Goal: Task Accomplishment & Management: Use online tool/utility

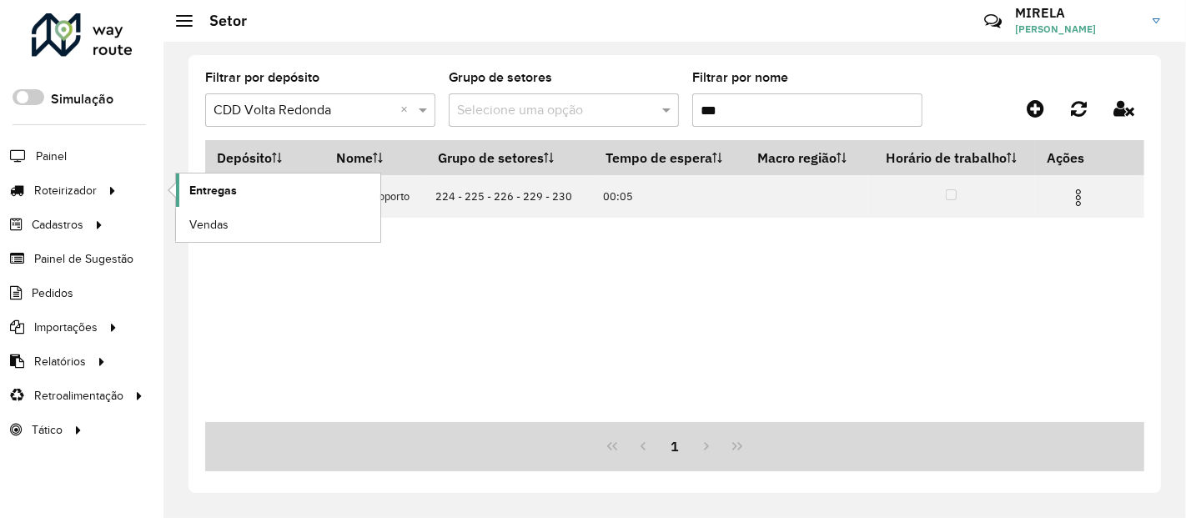
click at [185, 185] on link "Entregas" at bounding box center [278, 189] width 204 height 33
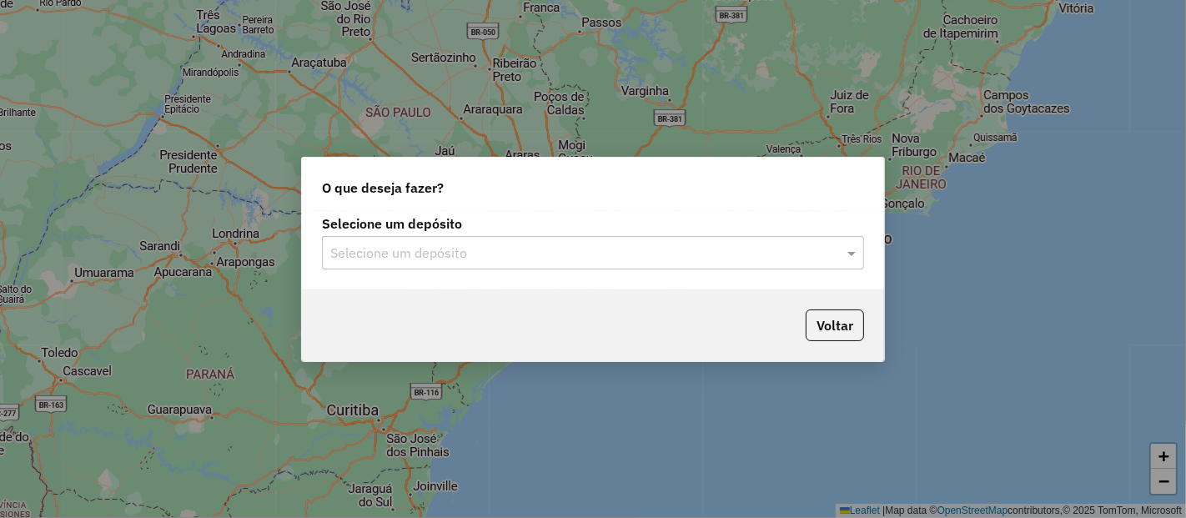
click at [535, 265] on div "Selecione um depósito" at bounding box center [593, 252] width 542 height 33
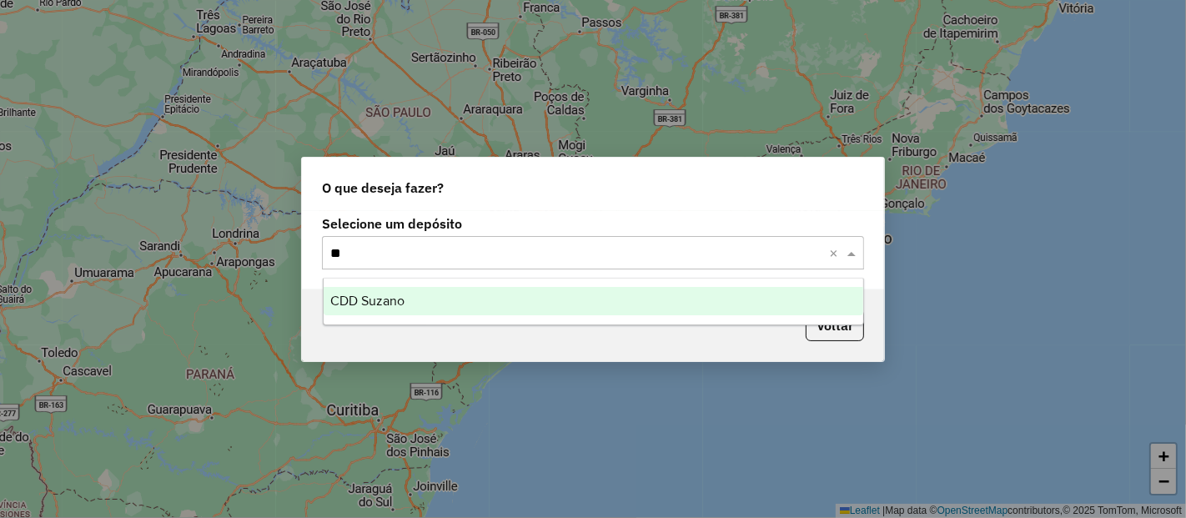
type input "***"
click at [525, 301] on div "CDD Suzano" at bounding box center [594, 301] width 540 height 28
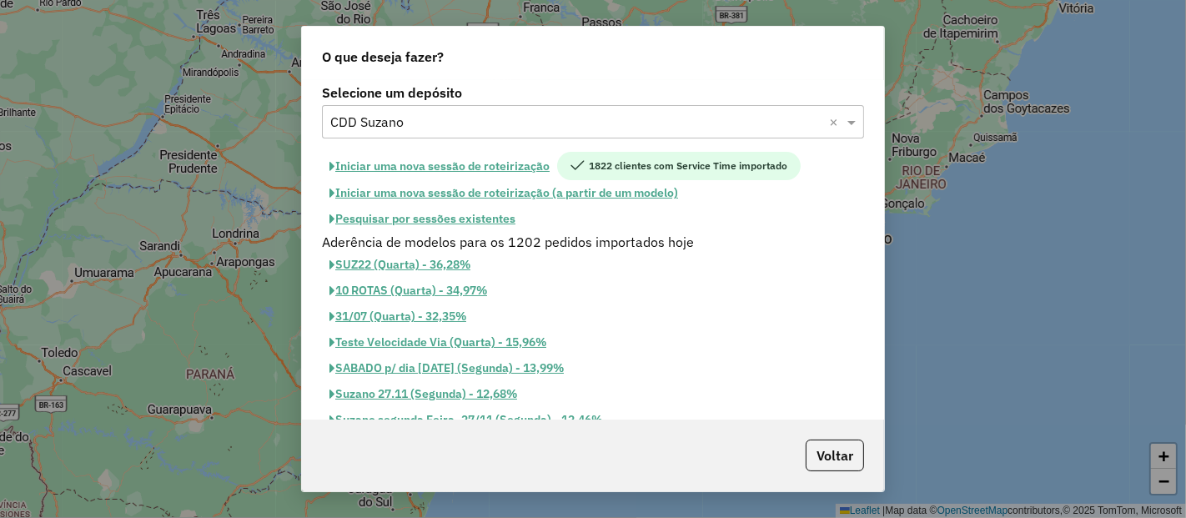
click at [499, 171] on button "Iniciar uma nova sessão de roteirização" at bounding box center [439, 166] width 235 height 28
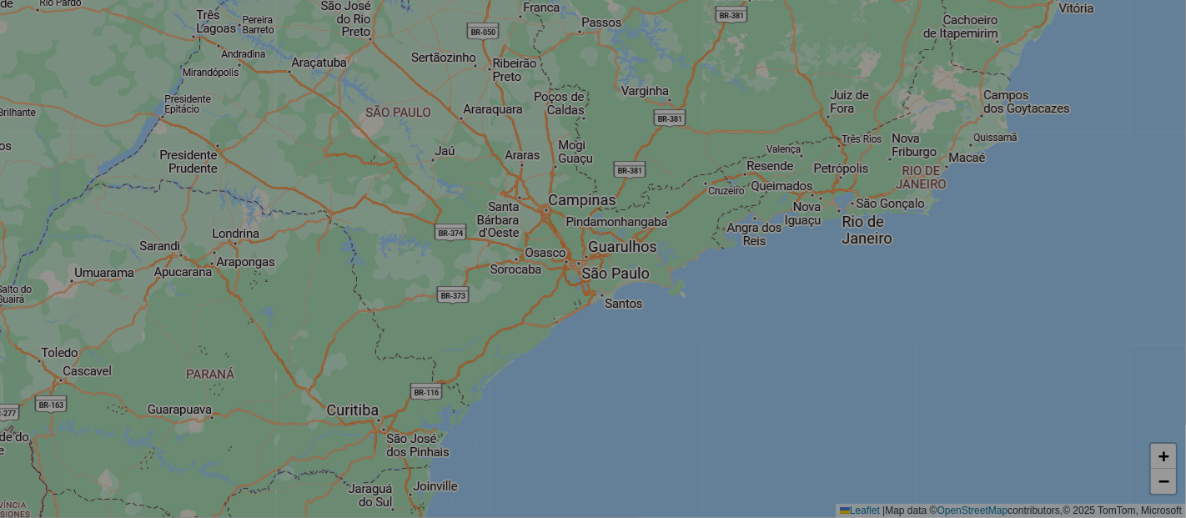
select select "*"
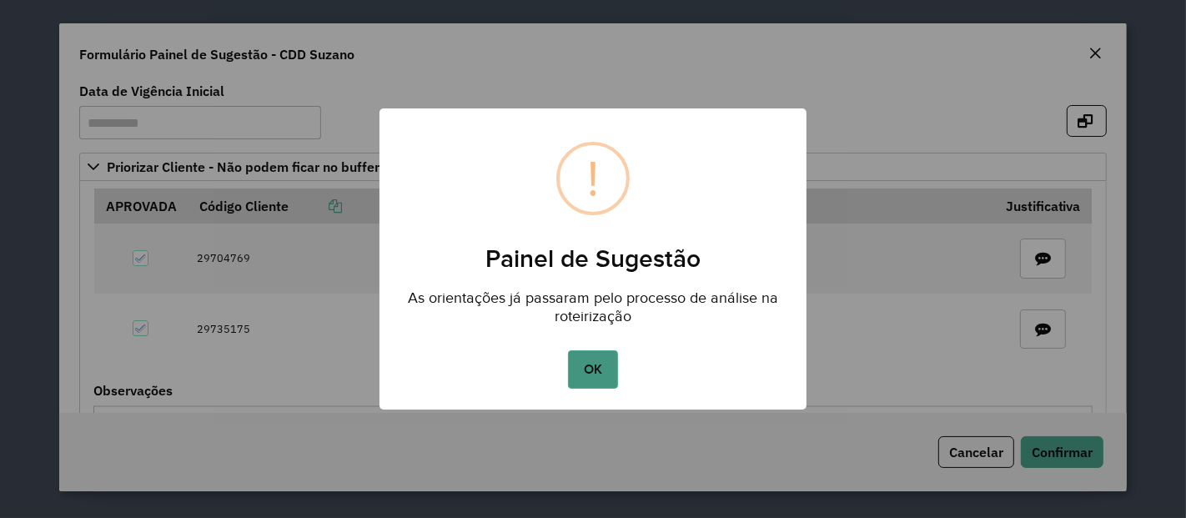
click at [583, 365] on button "OK" at bounding box center [592, 369] width 49 height 38
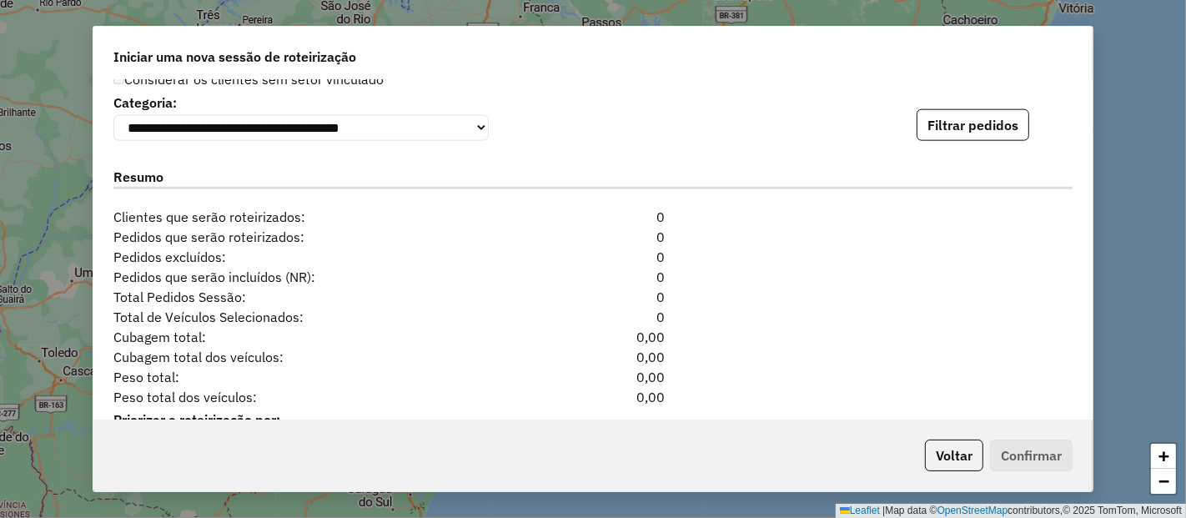
scroll to position [1844, 0]
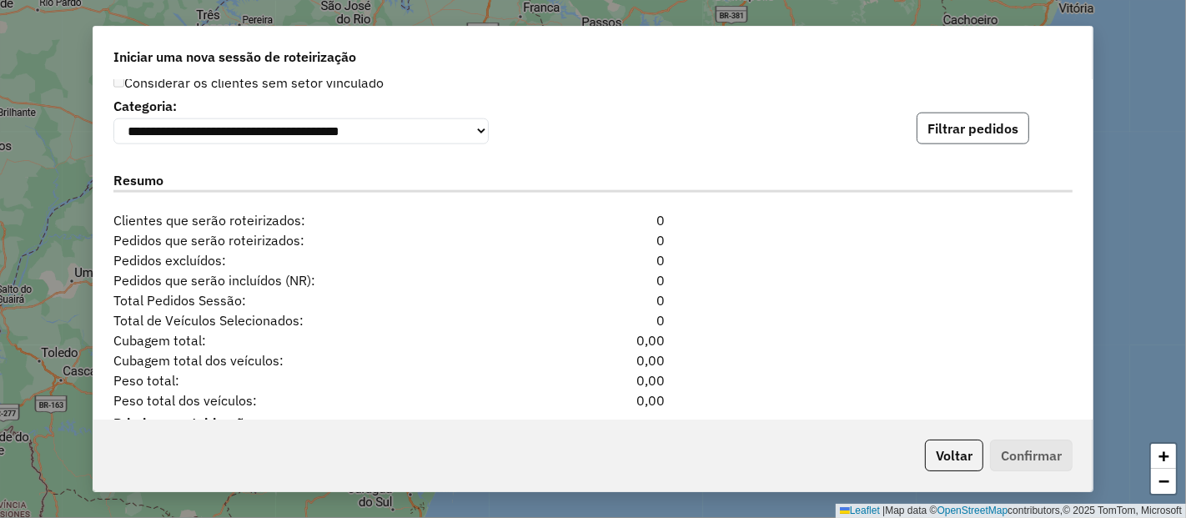
click at [951, 123] on button "Filtrar pedidos" at bounding box center [973, 129] width 113 height 32
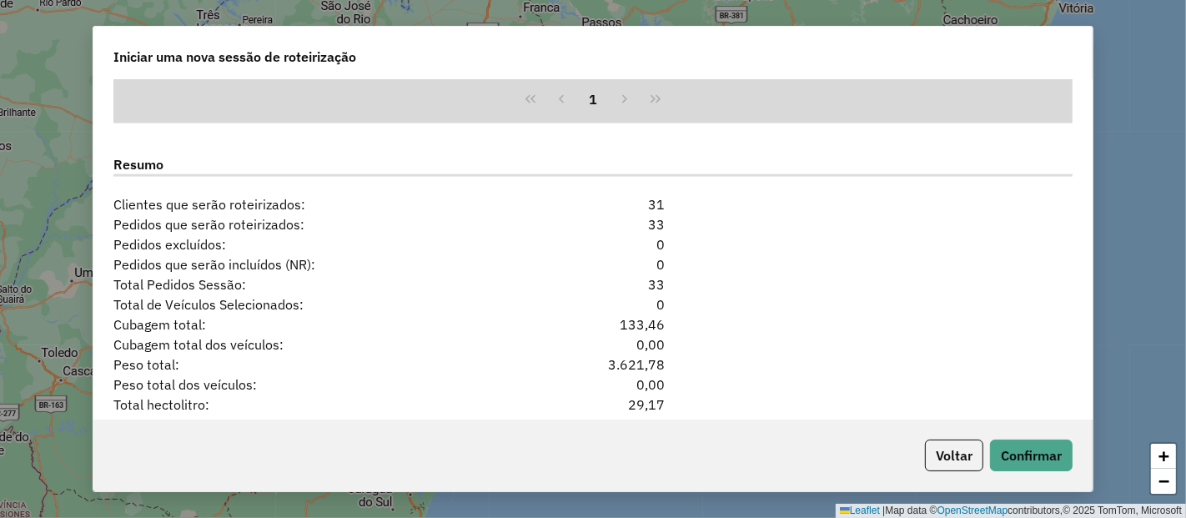
scroll to position [2258, 0]
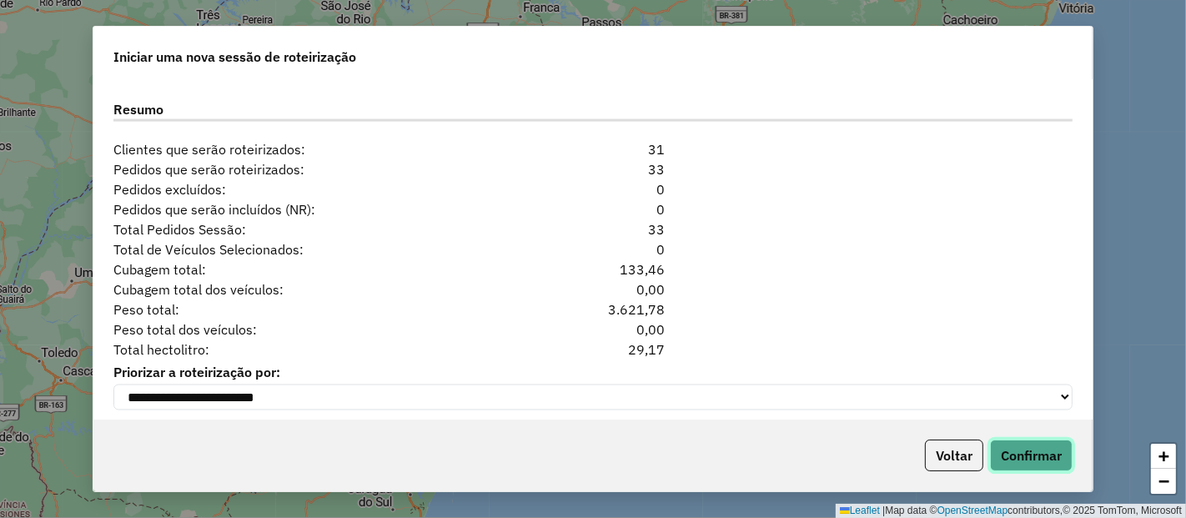
click at [1026, 458] on button "Confirmar" at bounding box center [1031, 455] width 83 height 32
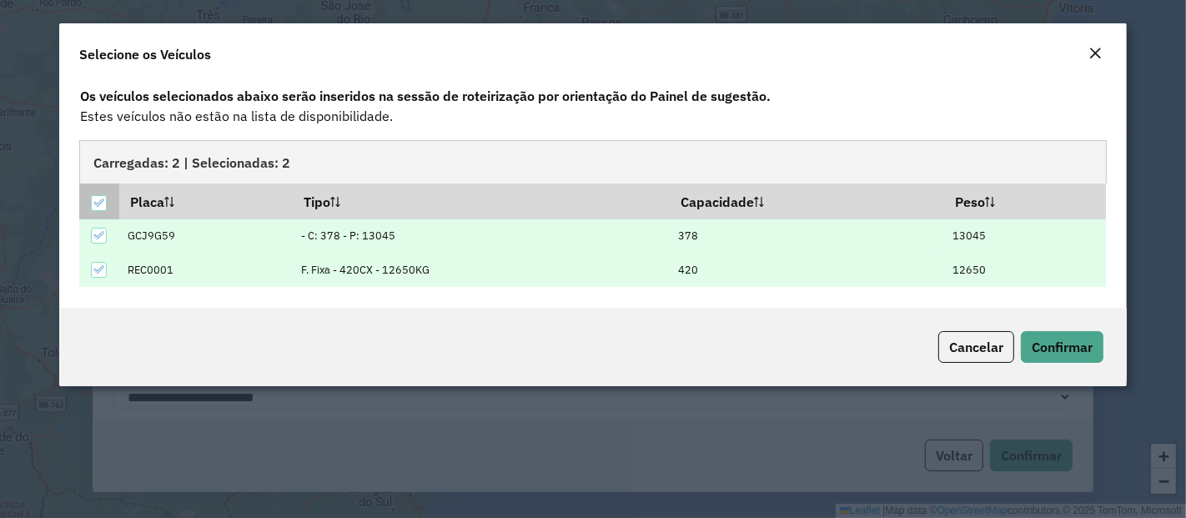
click at [98, 203] on icon at bounding box center [99, 203] width 12 height 12
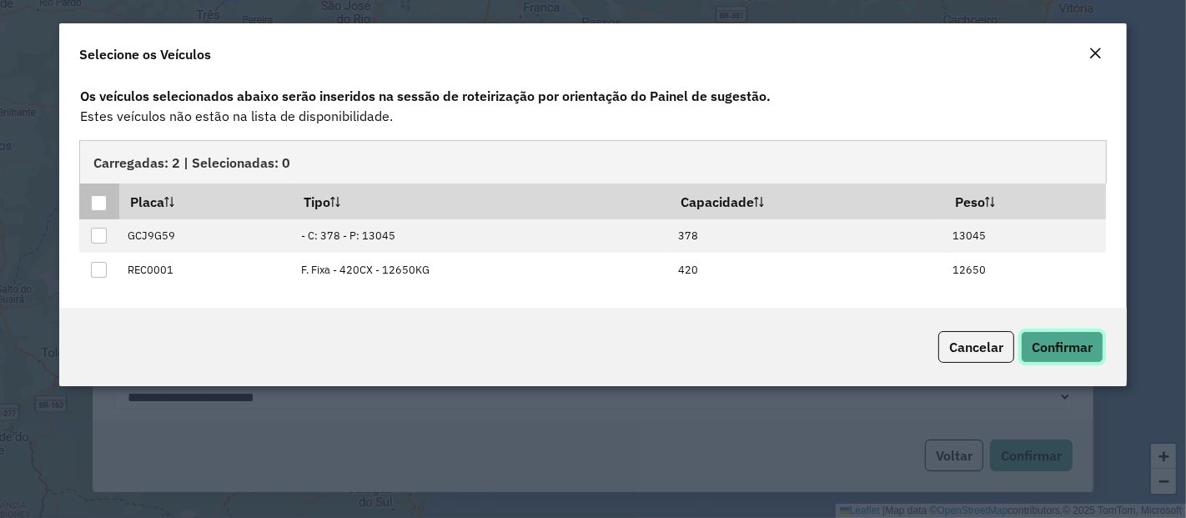
click at [1043, 342] on span "Confirmar" at bounding box center [1062, 347] width 61 height 17
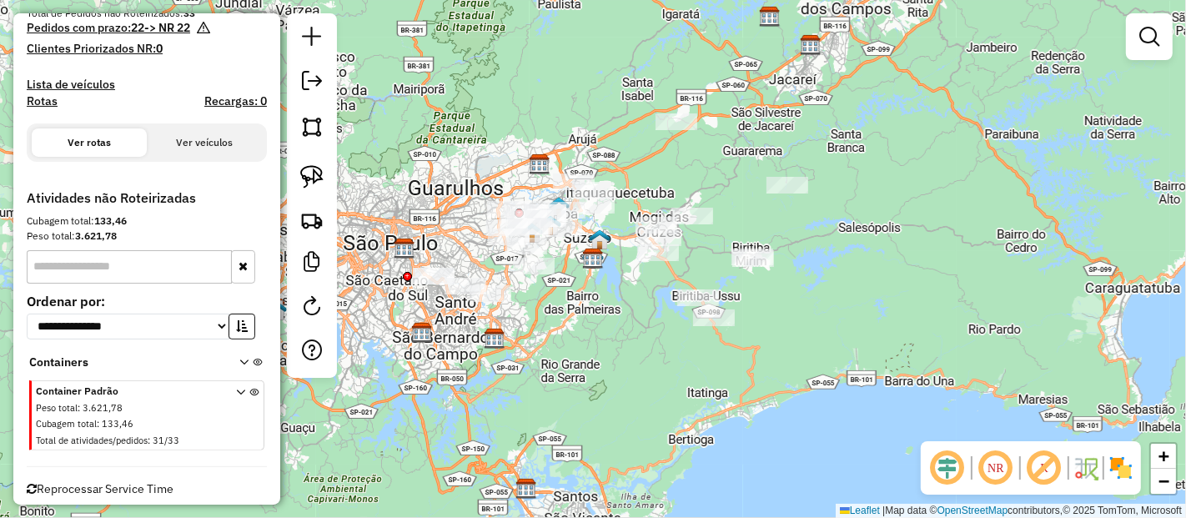
scroll to position [344, 0]
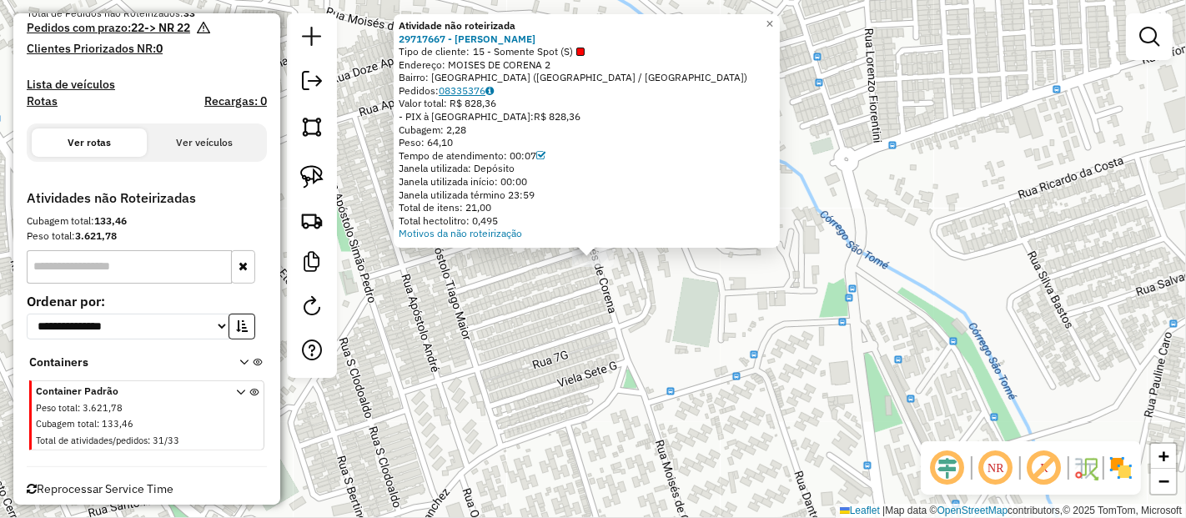
click at [467, 93] on link "08335376" at bounding box center [466, 90] width 55 height 13
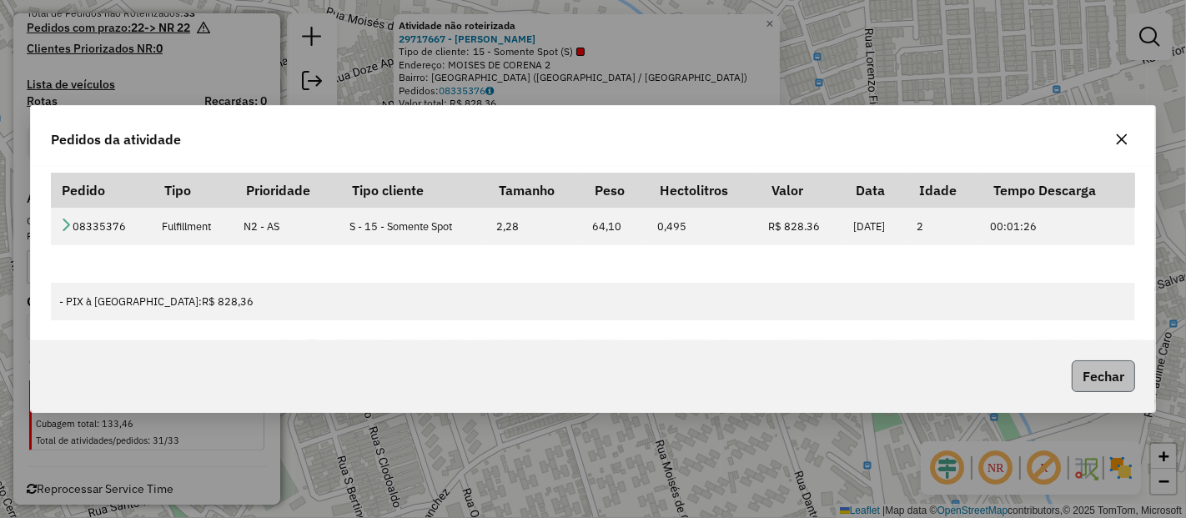
click at [1085, 376] on button "Fechar" at bounding box center [1103, 376] width 63 height 32
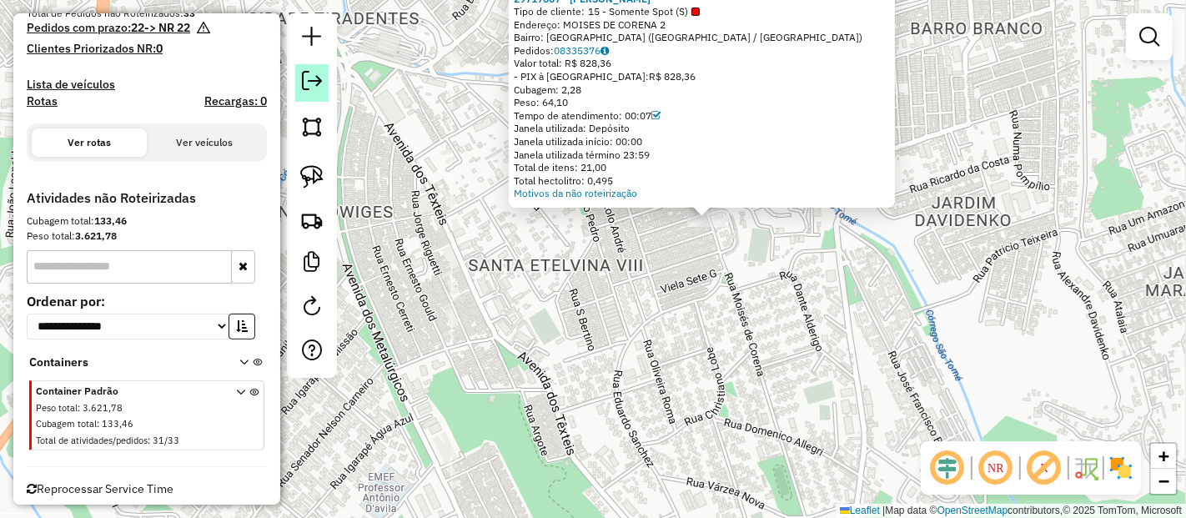
click at [309, 73] on em at bounding box center [312, 81] width 20 height 20
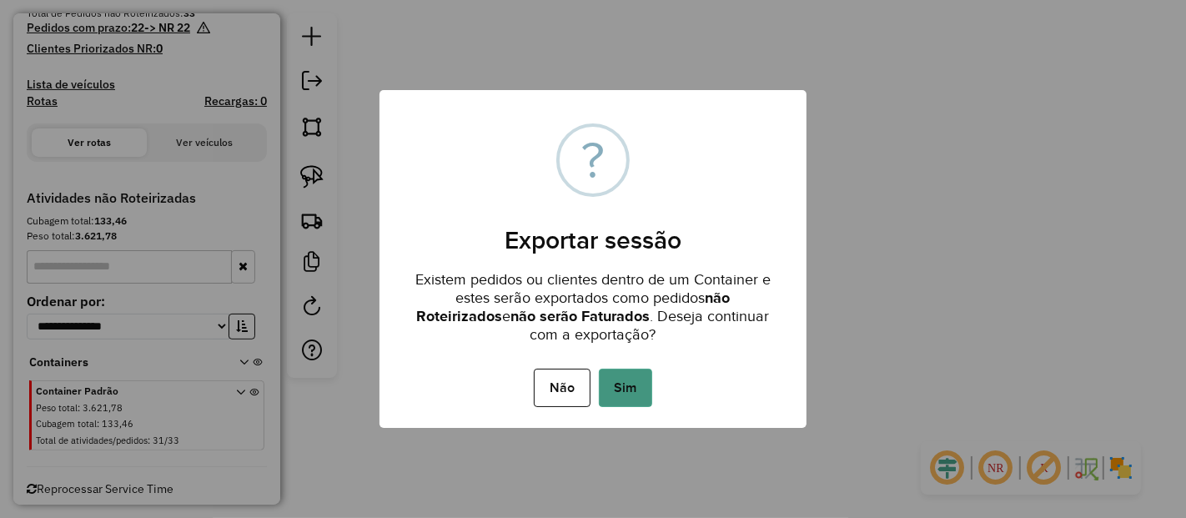
click at [627, 400] on button "Sim" at bounding box center [625, 388] width 53 height 38
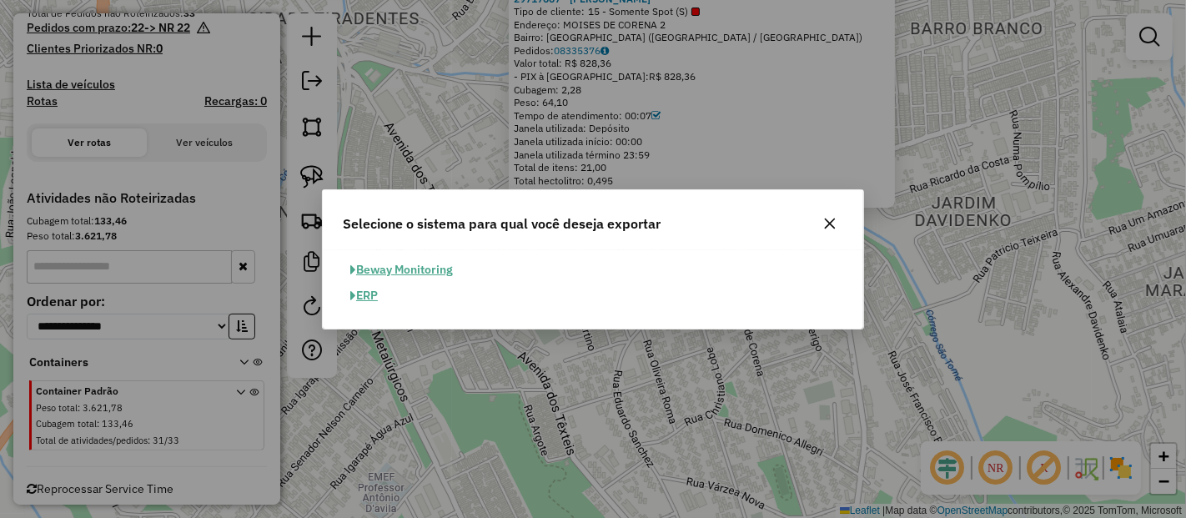
click at [384, 302] on button "ERP" at bounding box center [364, 296] width 43 height 26
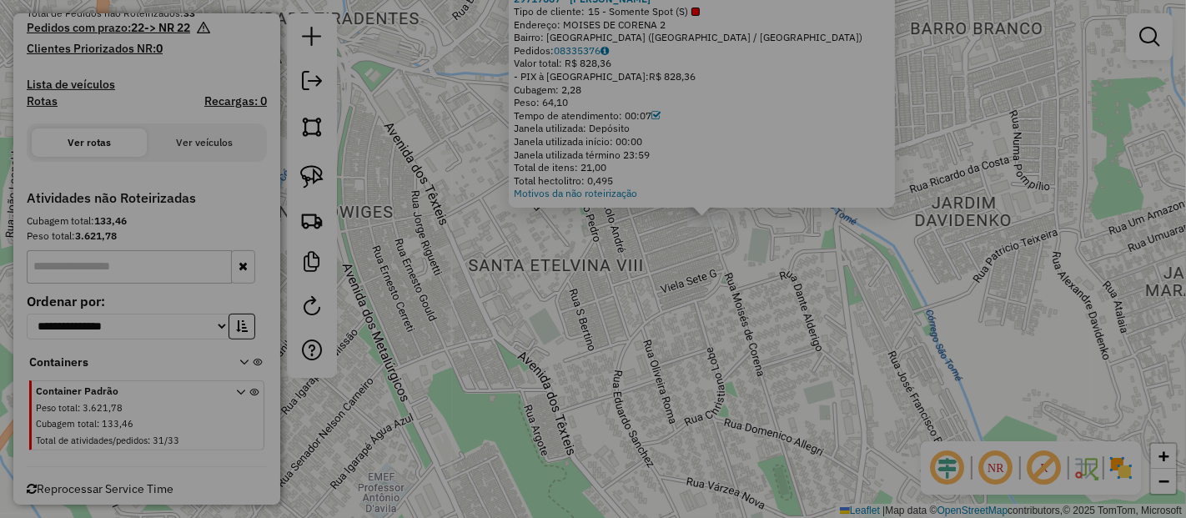
select select "**"
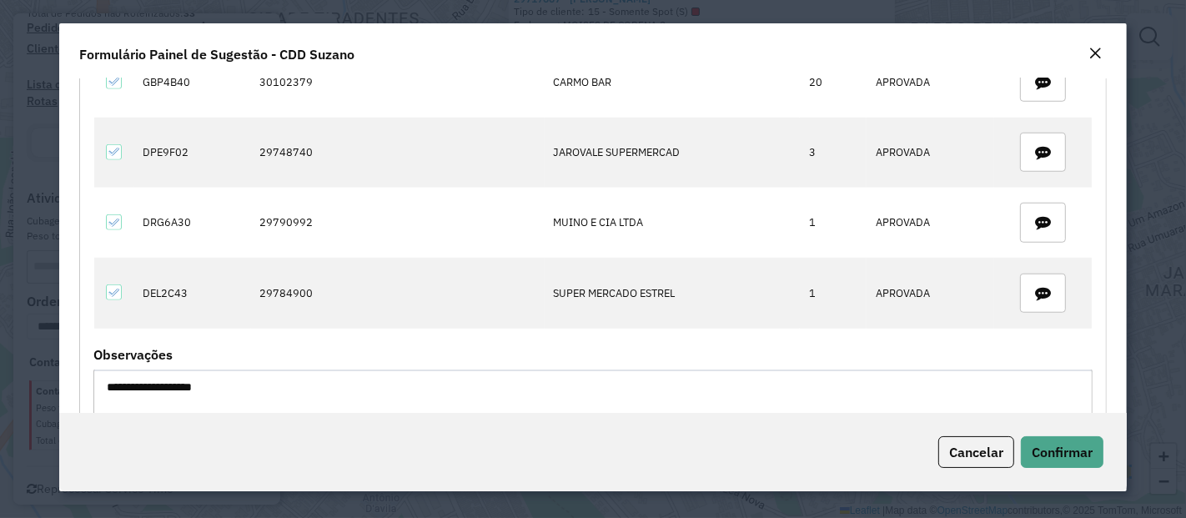
scroll to position [1411, 0]
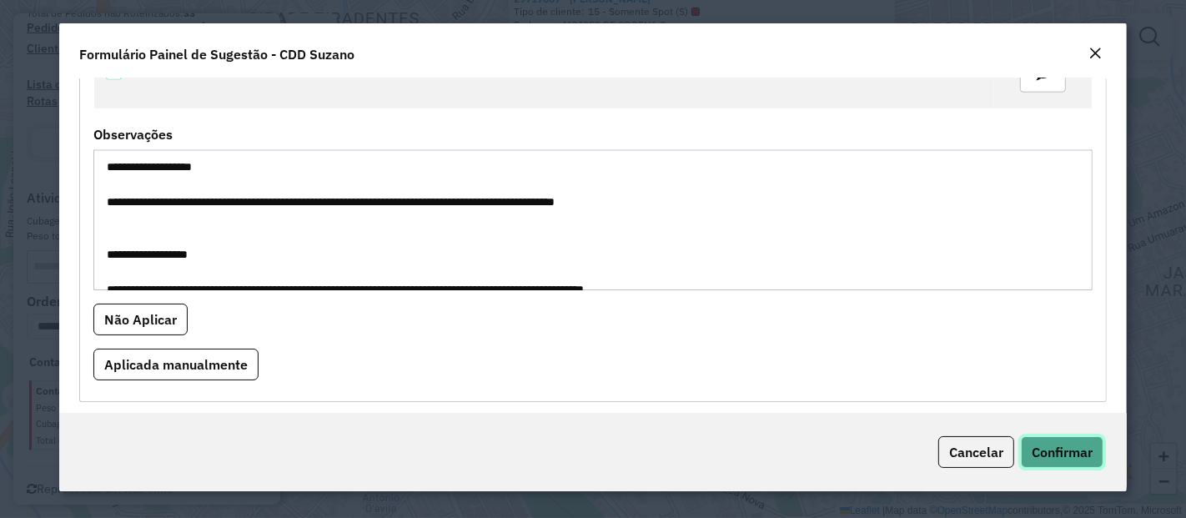
click at [1067, 449] on span "Confirmar" at bounding box center [1062, 452] width 61 height 17
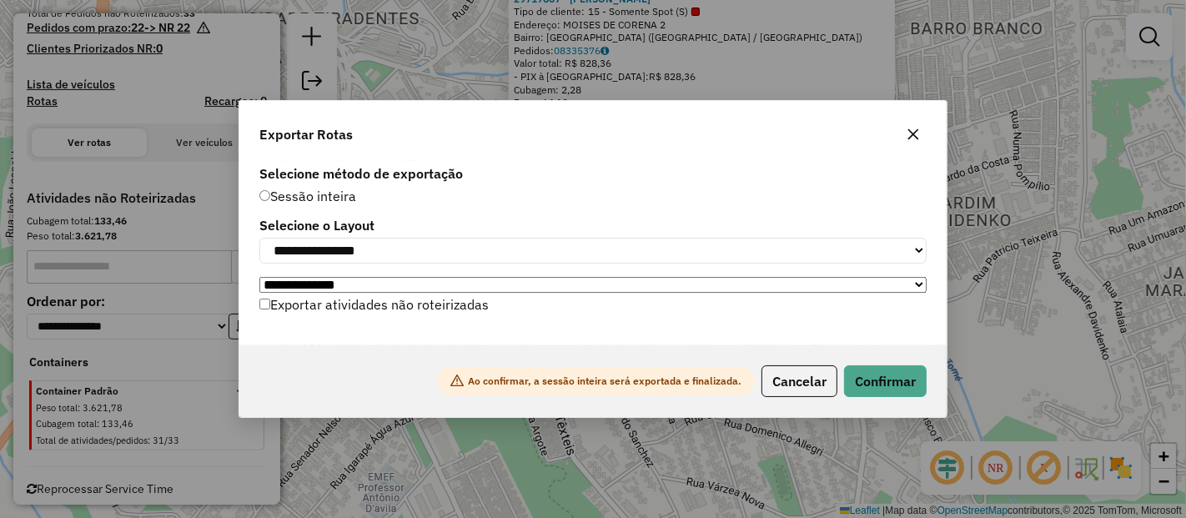
click at [460, 315] on label "Exportar atividades não roteirizadas" at bounding box center [373, 305] width 229 height 32
click at [889, 384] on button "Confirmar" at bounding box center [885, 381] width 83 height 32
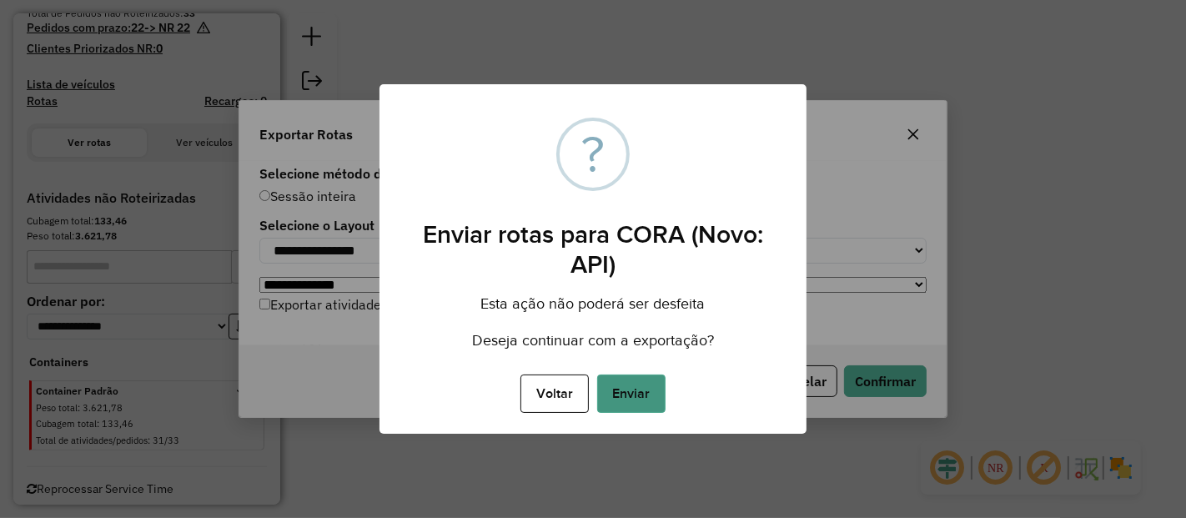
click at [652, 388] on button "Enviar" at bounding box center [631, 393] width 68 height 38
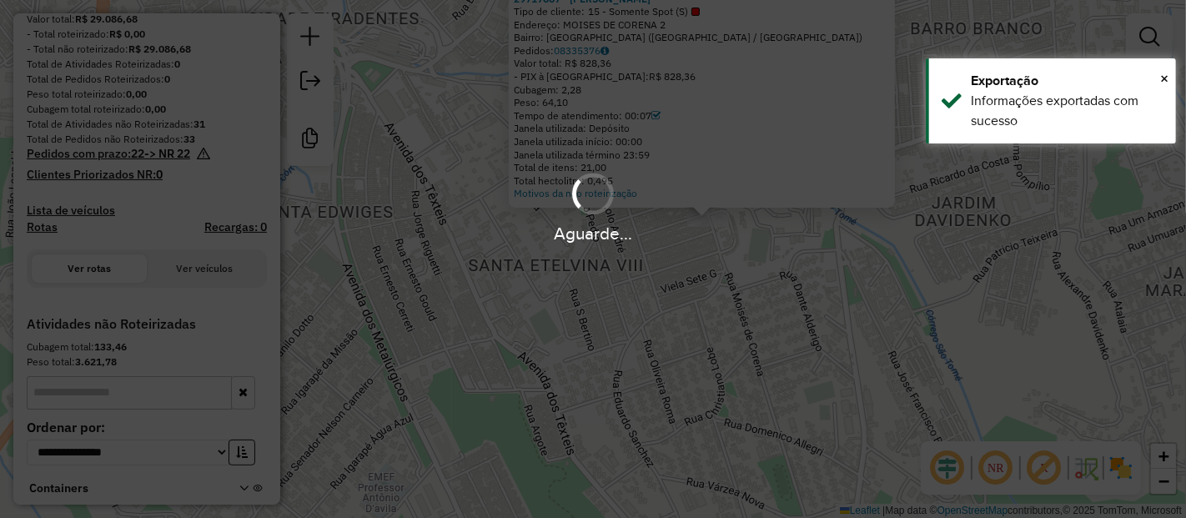
scroll to position [334, 0]
